Goal: Information Seeking & Learning: Learn about a topic

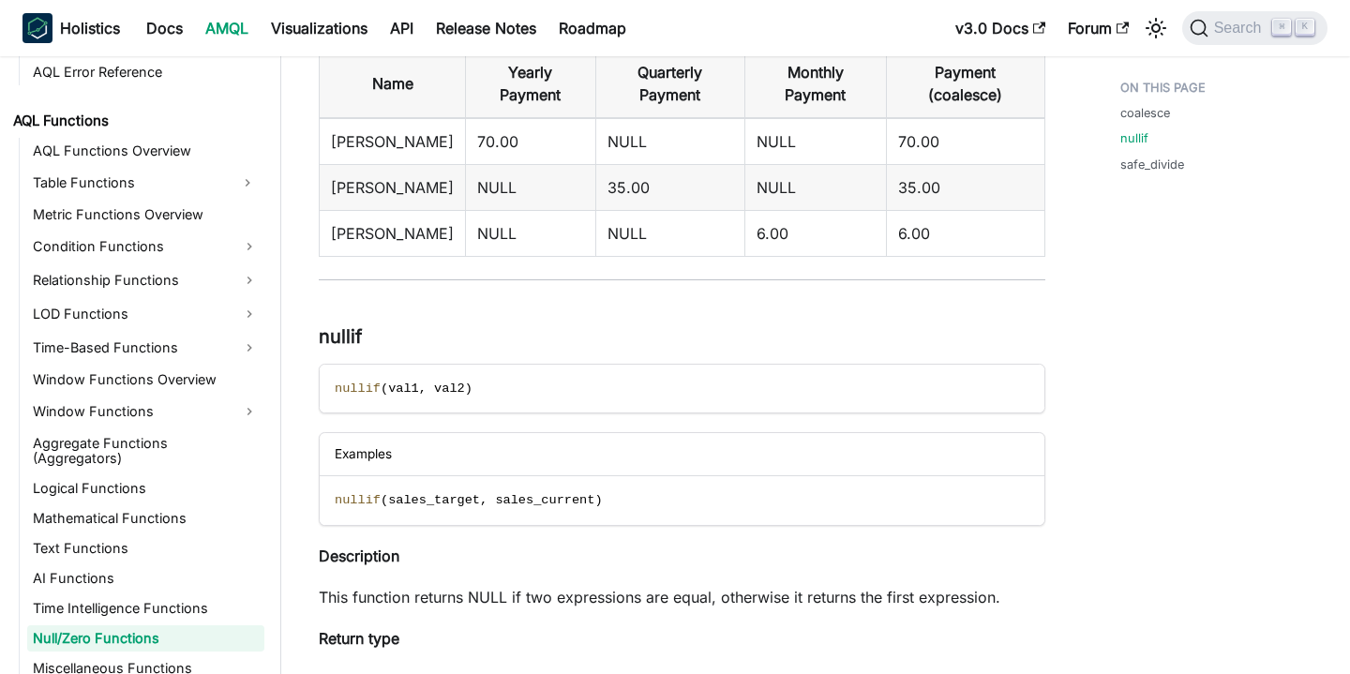
scroll to position [723, 0]
click at [356, 380] on span "nullif" at bounding box center [358, 387] width 46 height 14
copy span "nullif"
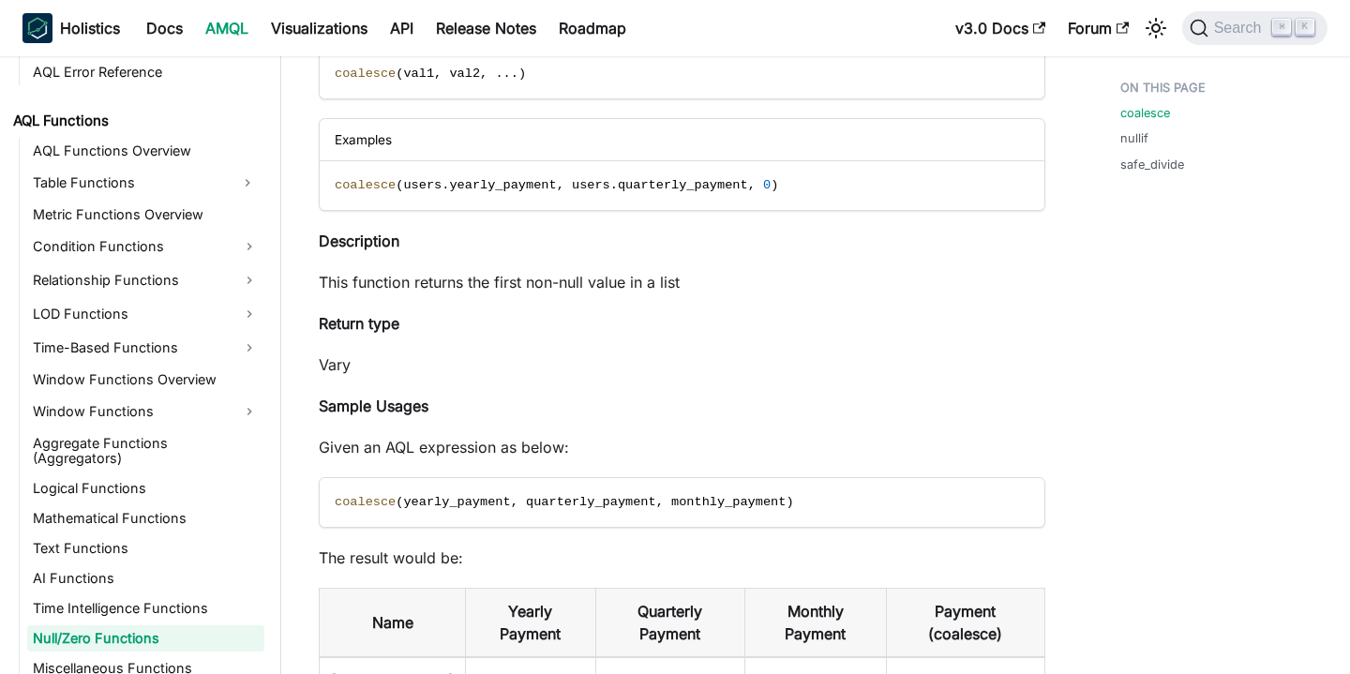
scroll to position [185, 0]
click at [335, 500] on span "coalesce" at bounding box center [365, 500] width 61 height 14
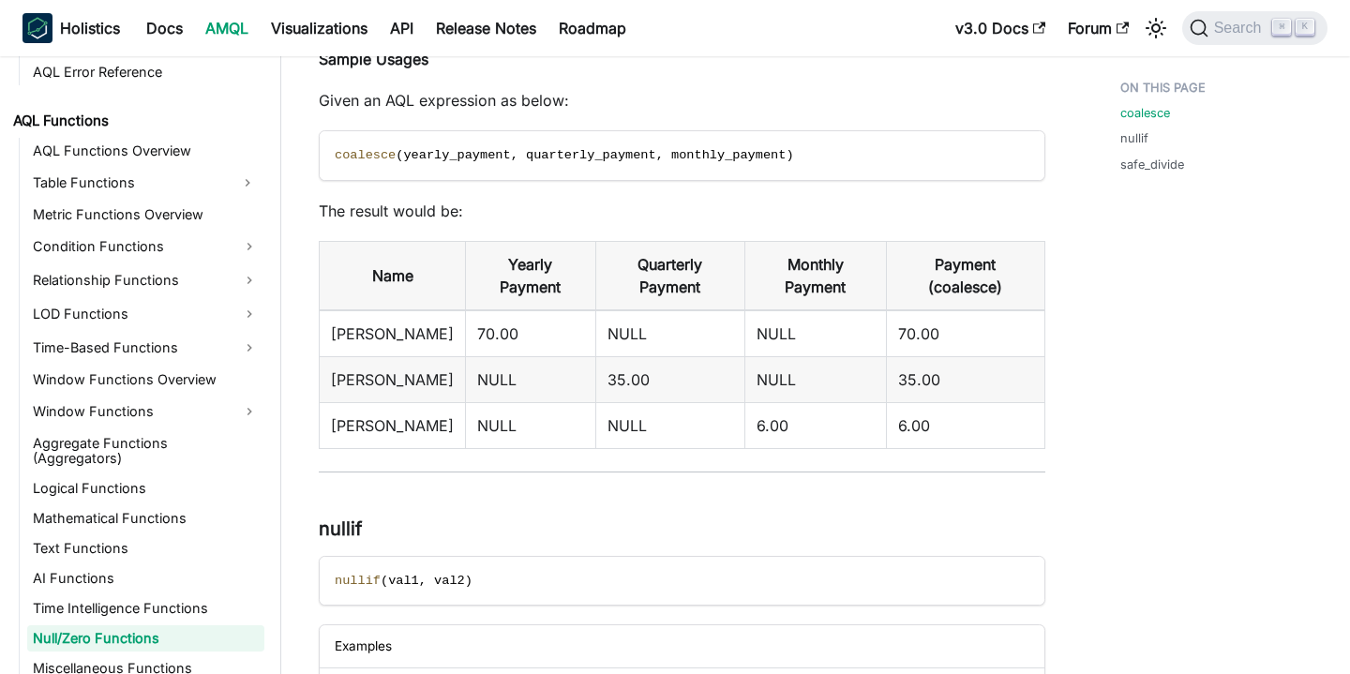
scroll to position [621, 0]
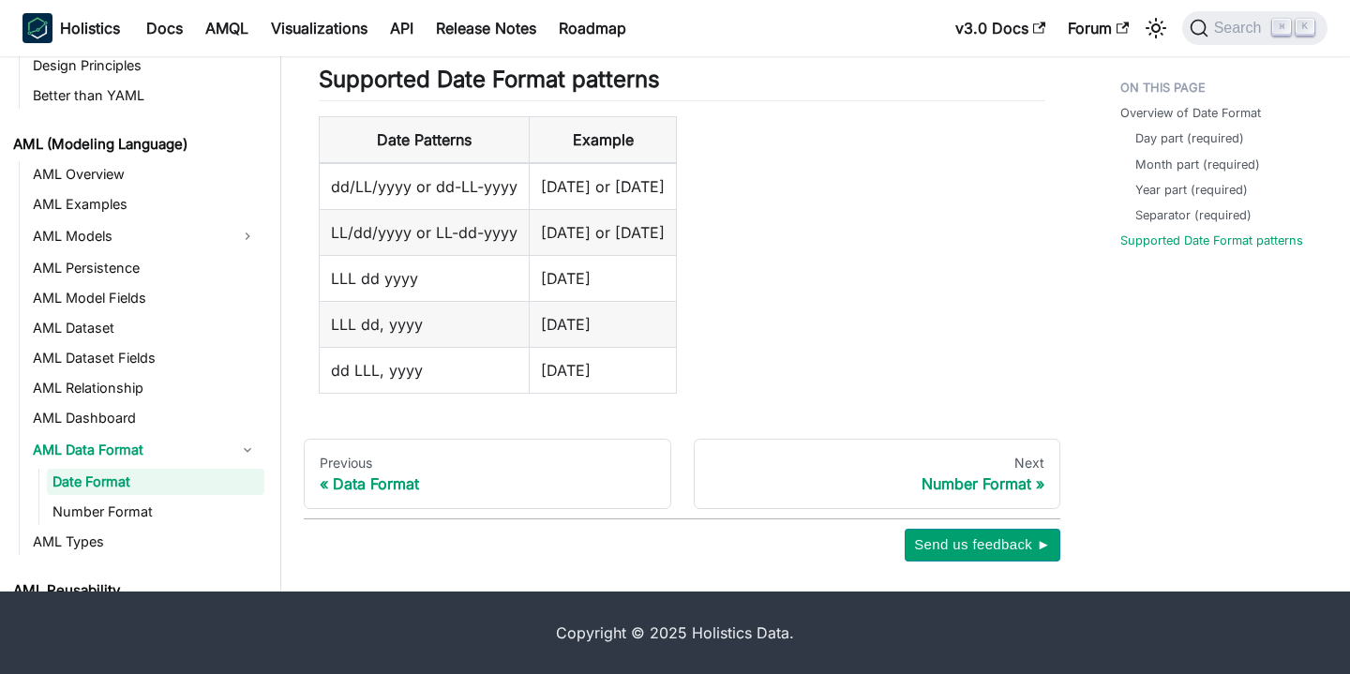
scroll to position [461, 0]
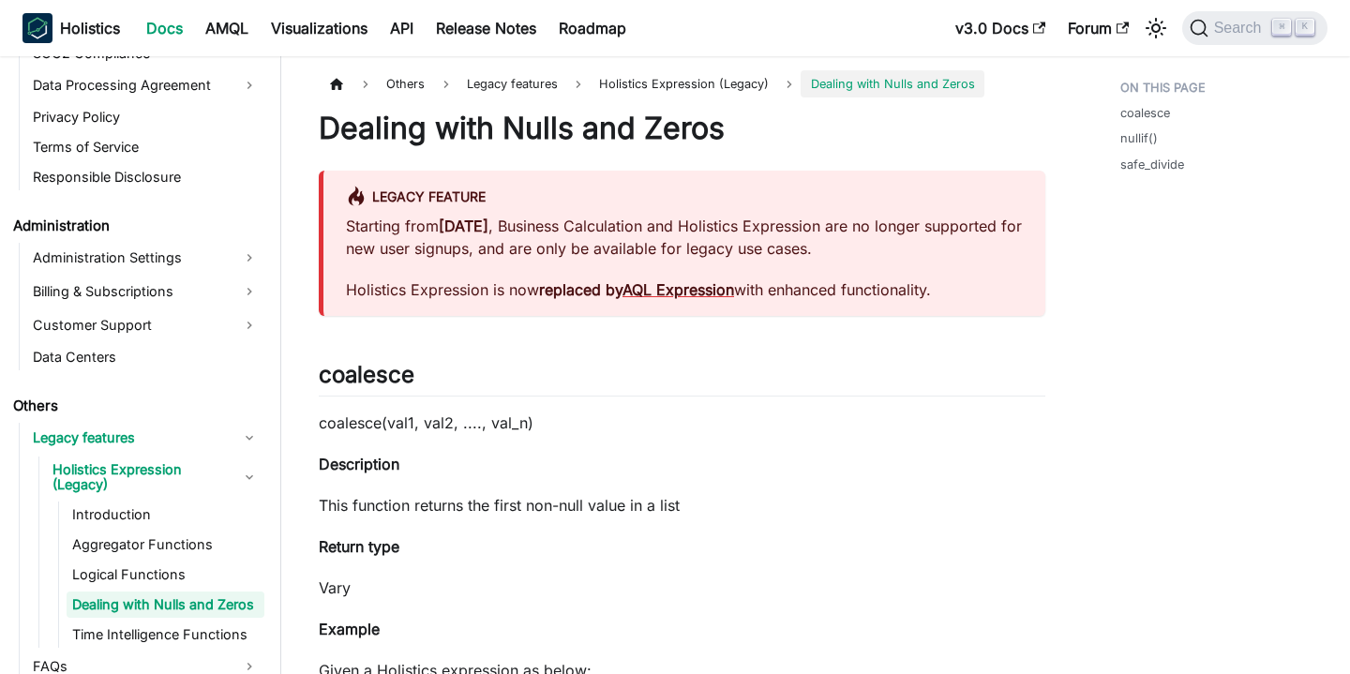
scroll to position [2333, 0]
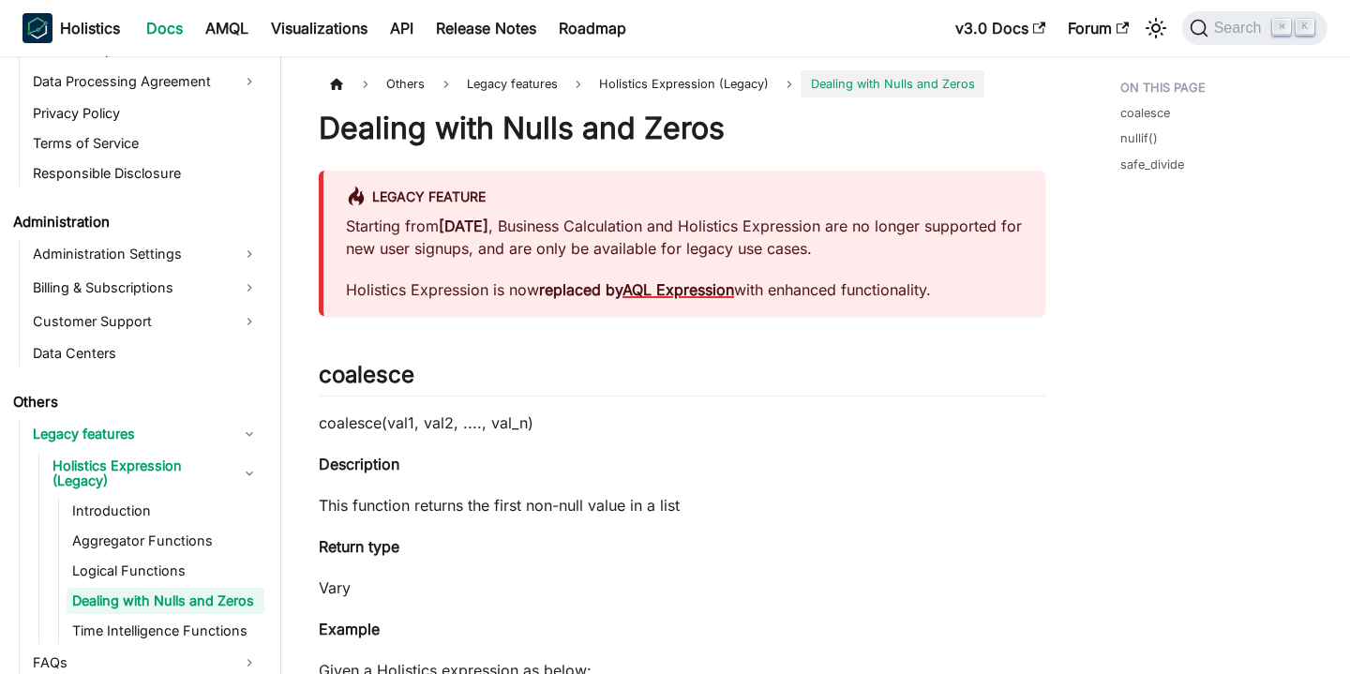
click at [715, 286] on link "AQL Expression" at bounding box center [678, 289] width 112 height 19
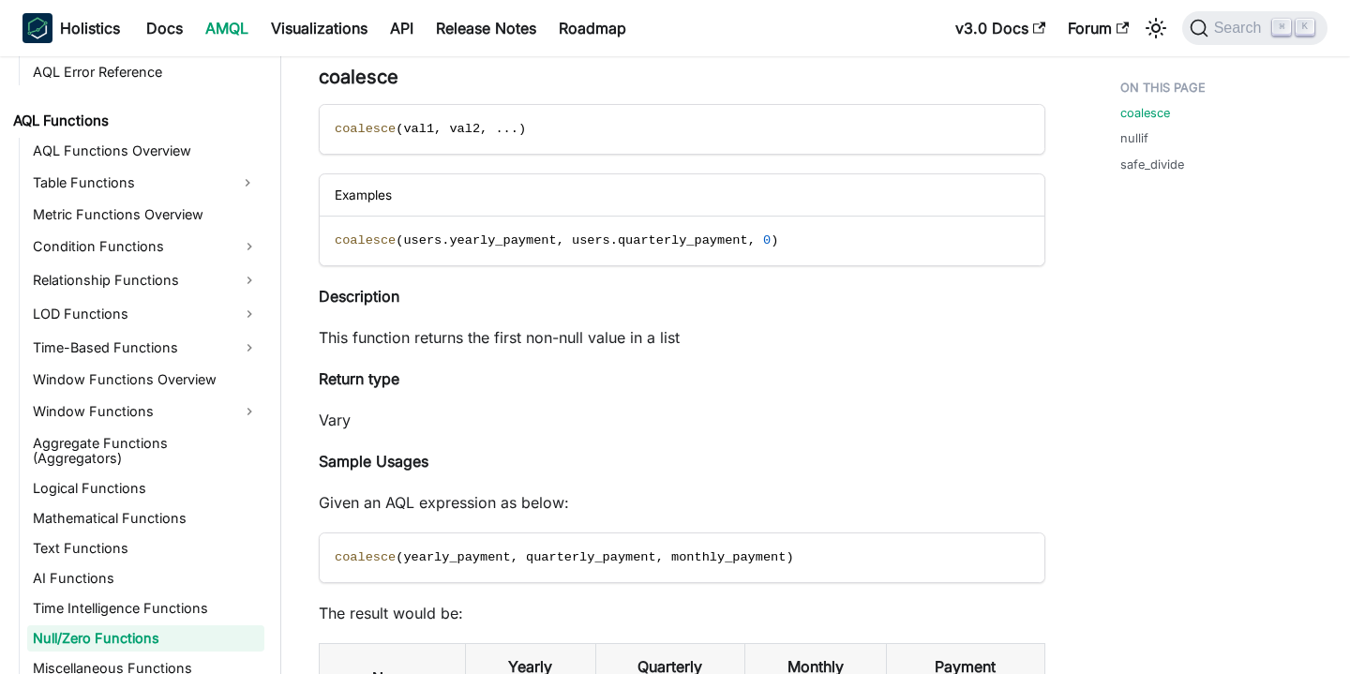
scroll to position [133, 0]
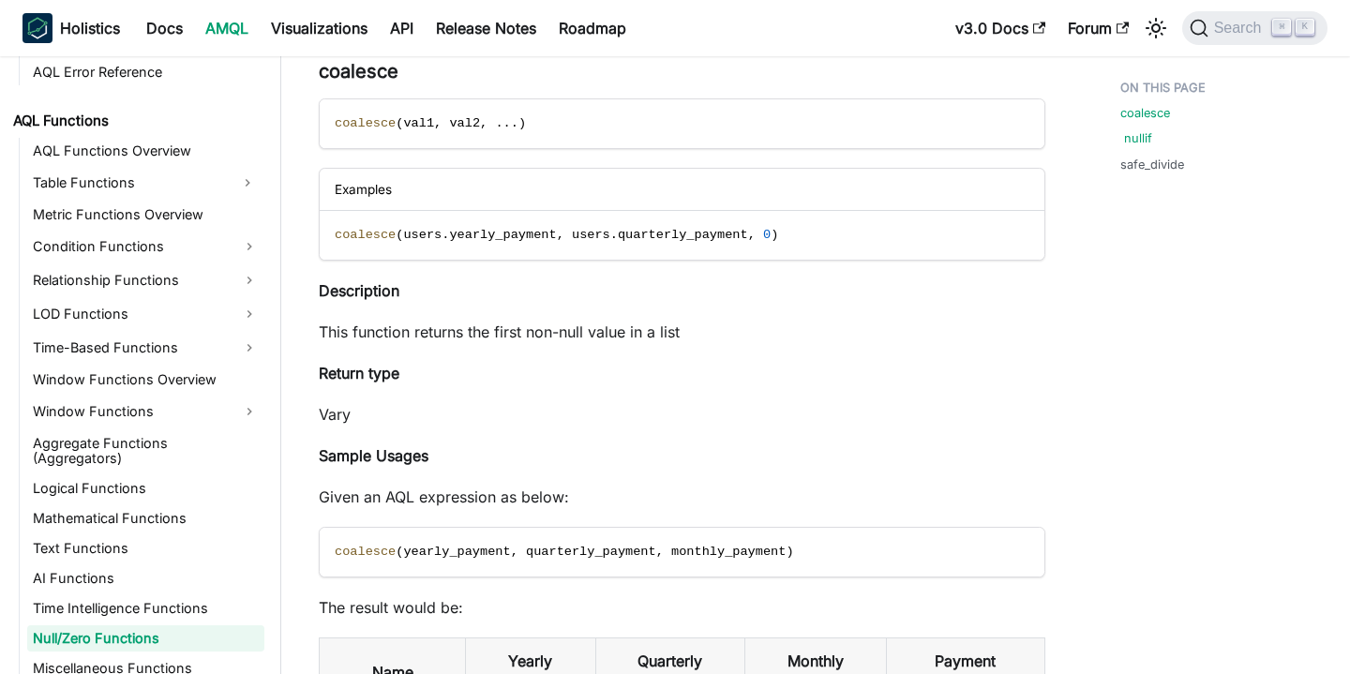
click at [1137, 135] on link "nullif" at bounding box center [1138, 138] width 28 height 18
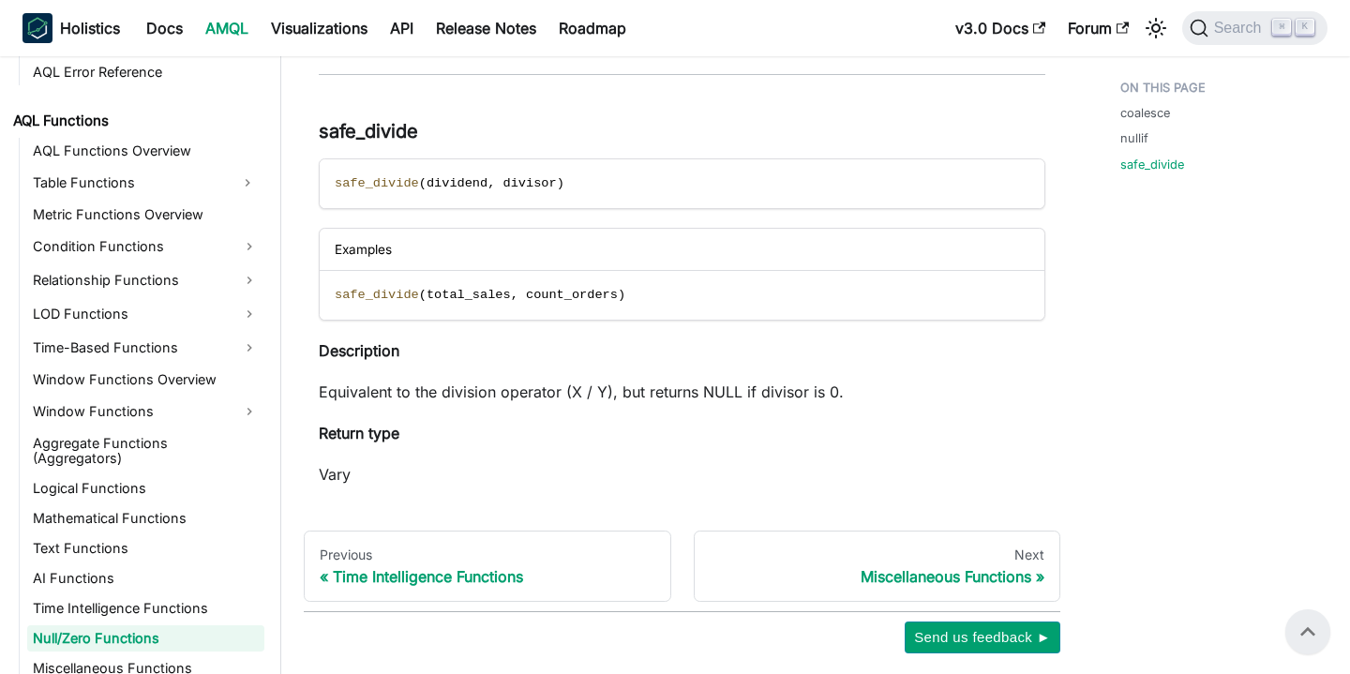
scroll to position [1749, 0]
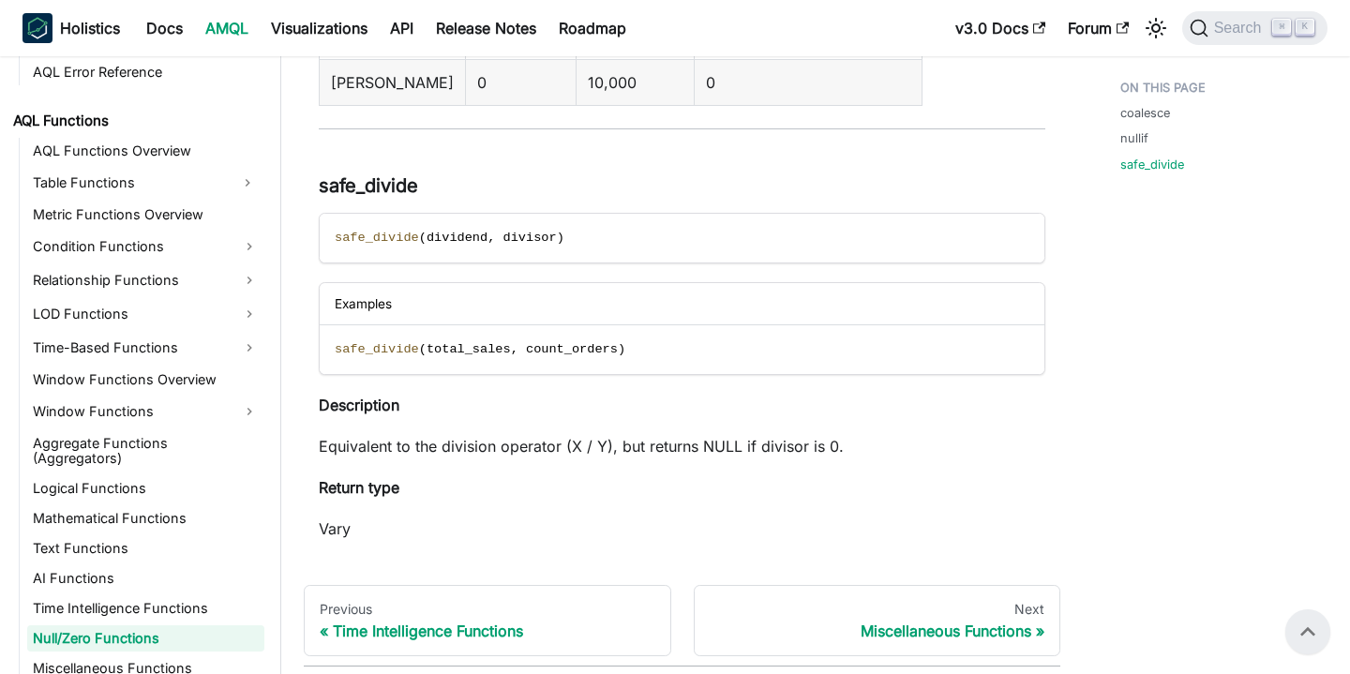
click at [1174, 116] on li "coalesce" at bounding box center [1220, 113] width 200 height 18
click at [1162, 112] on link "coalesce" at bounding box center [1149, 113] width 50 height 18
